Goal: Book appointment/travel/reservation

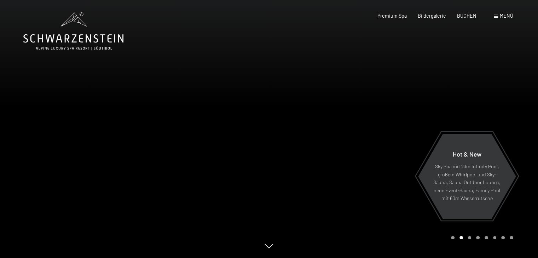
click at [498, 18] on div "Menü" at bounding box center [503, 15] width 19 height 7
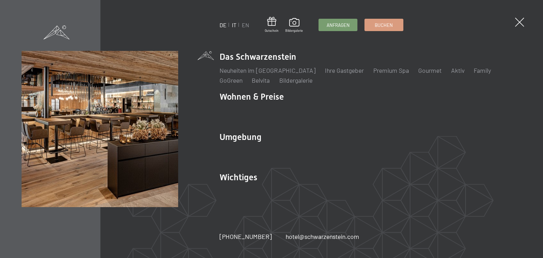
click at [235, 25] on link "IT" at bounding box center [234, 25] width 5 height 7
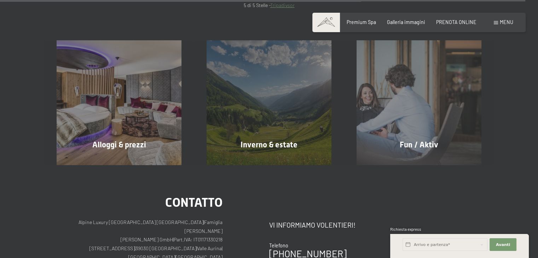
scroll to position [2724, 0]
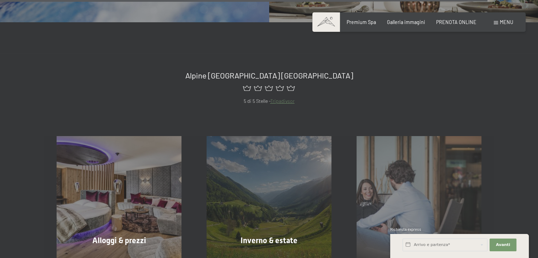
click at [439, 25] on div "Premium Spa Galleria immagini PRENOTA ONLINE" at bounding box center [406, 22] width 163 height 7
click at [443, 25] on div "Premium Spa Galleria immagini PRENOTA ONLINE" at bounding box center [406, 22] width 163 height 7
click at [445, 23] on span "PRENOTA ONLINE" at bounding box center [456, 21] width 40 height 6
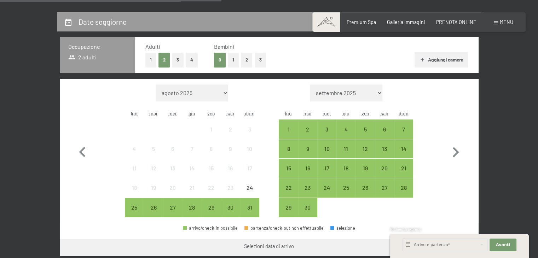
click at [228, 59] on button "1" at bounding box center [233, 60] width 11 height 15
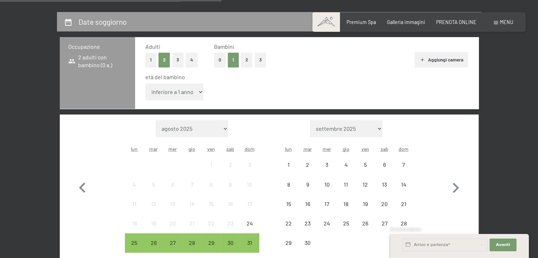
click at [158, 93] on select "inferiore a 1 anno 1 anno 2 anni 3 anni 4 anni 5 anni 6 anni 7 anni 8 anni 9 an…" at bounding box center [174, 91] width 58 height 17
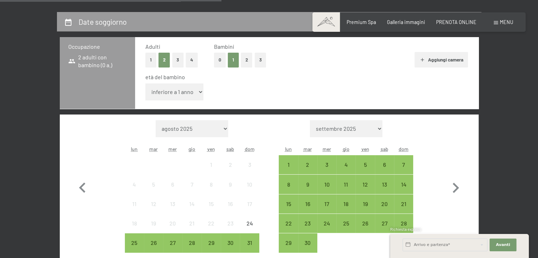
select select "6"
click at [145, 83] on select "inferiore a 1 anno 1 anno 2 anni 3 anni 4 anni 5 anni 6 anni 7 anni 8 anni 9 an…" at bounding box center [174, 91] width 58 height 17
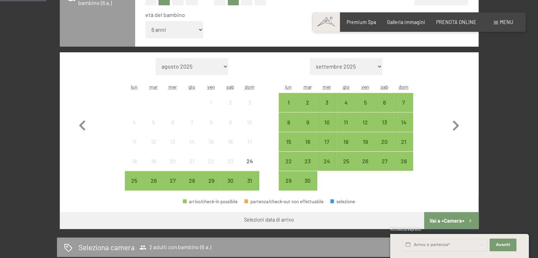
scroll to position [212, 0]
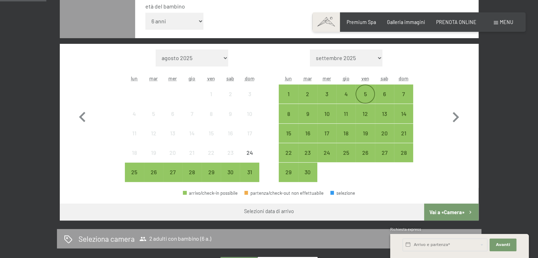
click at [366, 96] on div "5" at bounding box center [365, 100] width 18 height 18
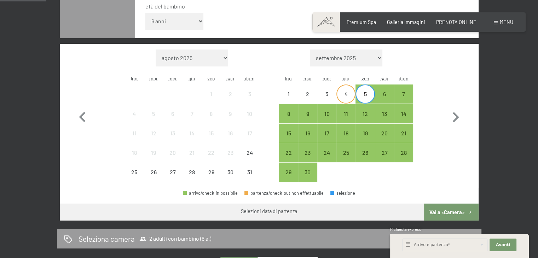
click at [348, 101] on div "4" at bounding box center [346, 100] width 18 height 18
click at [299, 112] on div "9" at bounding box center [308, 120] width 18 height 18
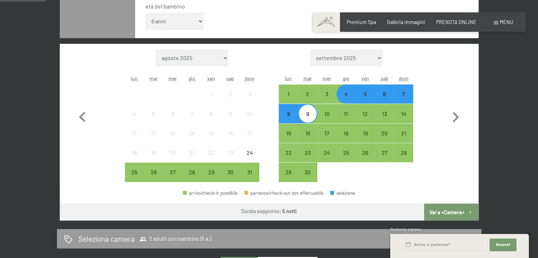
click at [470, 208] on button "Vai a «Camera»" at bounding box center [451, 212] width 54 height 17
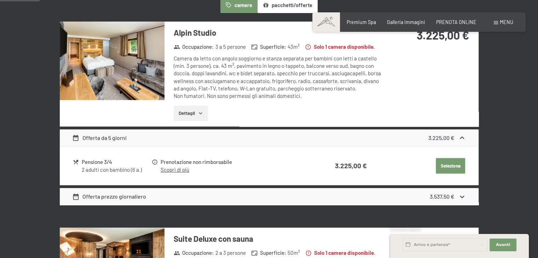
scroll to position [153, 0]
